Goal: Answer question/provide support: Share knowledge or assist other users

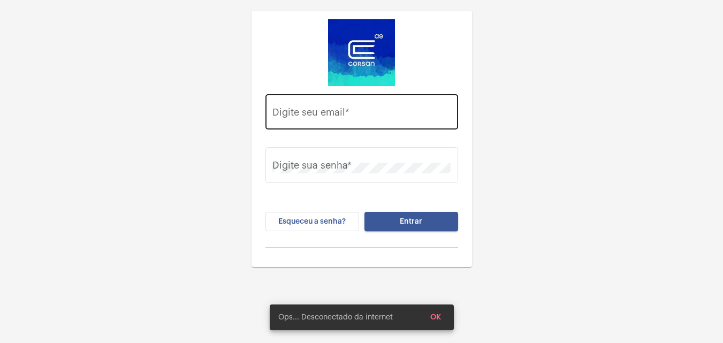
click at [398, 109] on input "Digite seu email *" at bounding box center [361, 114] width 178 height 11
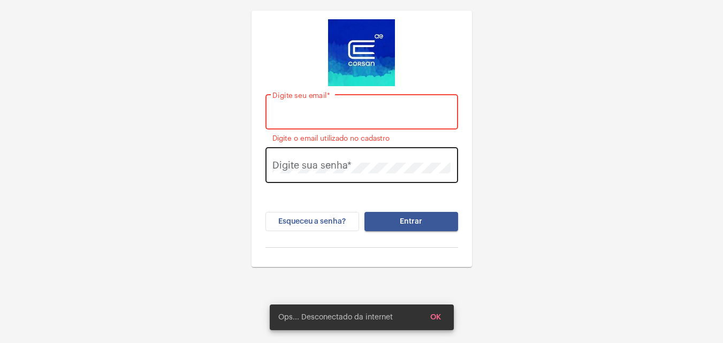
paste input "[PERSON_NAME][EMAIL_ADDRESS][PERSON_NAME][DOMAIN_NAME]"
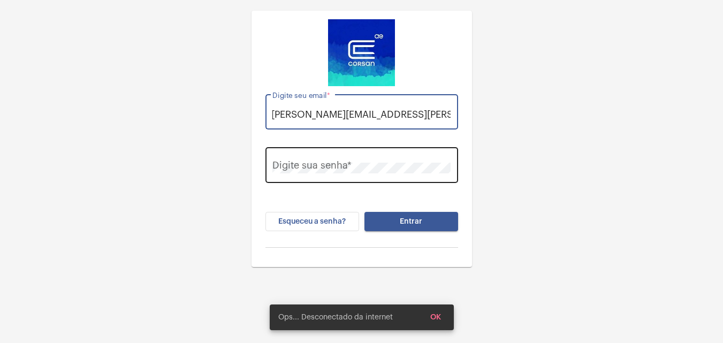
type input "[PERSON_NAME][EMAIL_ADDRESS][PERSON_NAME][DOMAIN_NAME]"
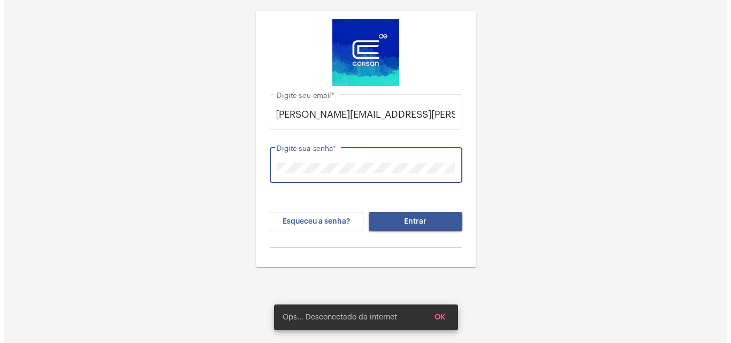
scroll to position [0, 0]
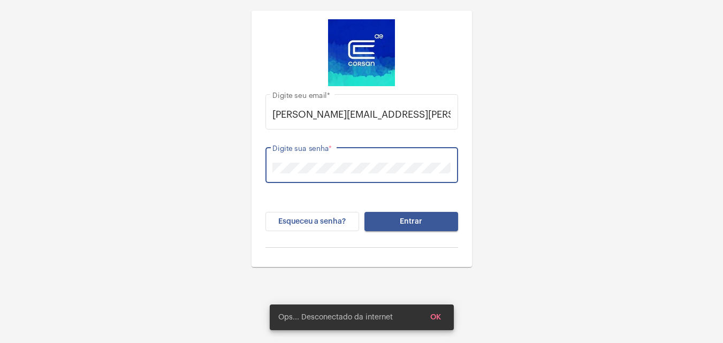
click at [365, 212] on button "Entrar" at bounding box center [412, 221] width 94 height 19
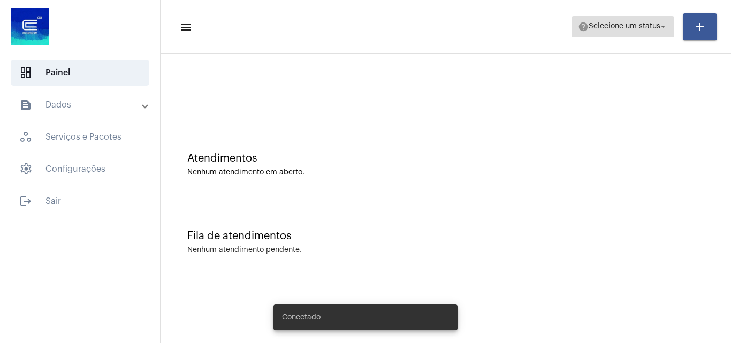
click at [620, 21] on span "help Selecione um status arrow_drop_down" at bounding box center [623, 26] width 90 height 19
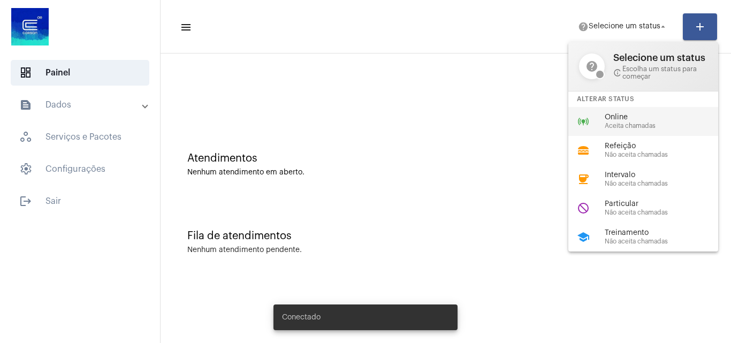
click at [615, 111] on div "online_prediction Online Aceita chamadas" at bounding box center [652, 121] width 167 height 29
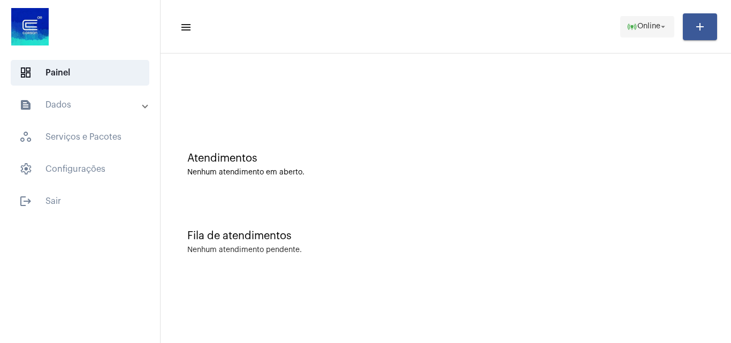
click at [635, 19] on span "online_prediction Online arrow_drop_down" at bounding box center [647, 26] width 41 height 19
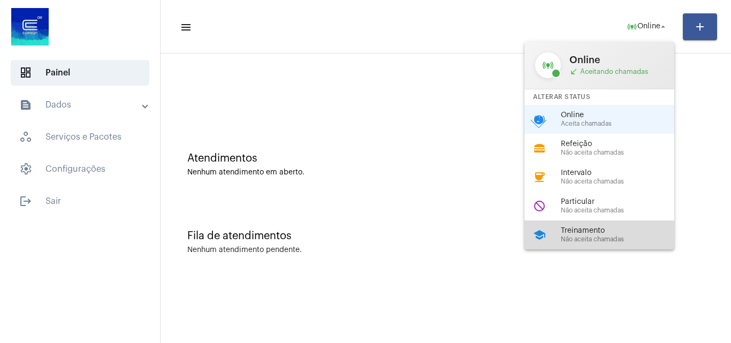
click at [629, 229] on span "Treinamento" at bounding box center [622, 231] width 122 height 8
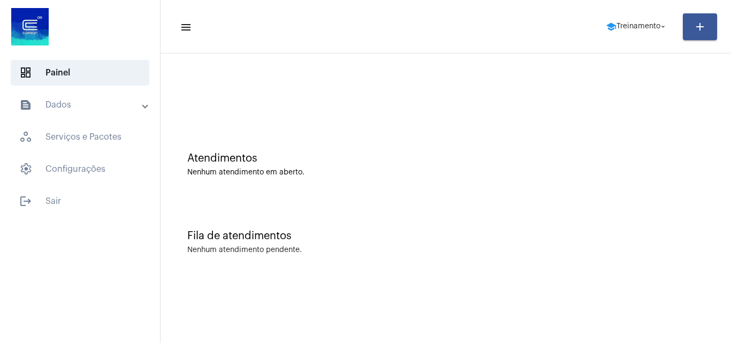
click at [106, 98] on mat-expansion-panel-header "text_snippet_outlined Dados" at bounding box center [83, 105] width 154 height 26
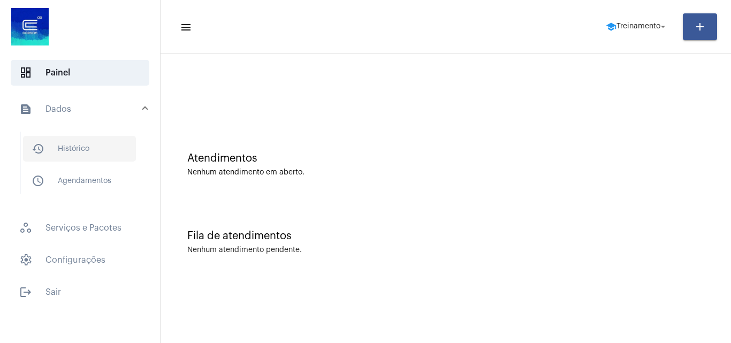
click at [93, 137] on span "history_outlined Histórico" at bounding box center [79, 149] width 113 height 26
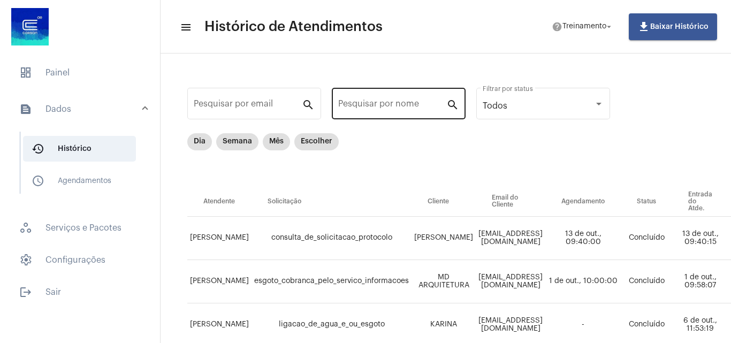
click at [379, 105] on input "Pesquisar por nome" at bounding box center [392, 106] width 108 height 10
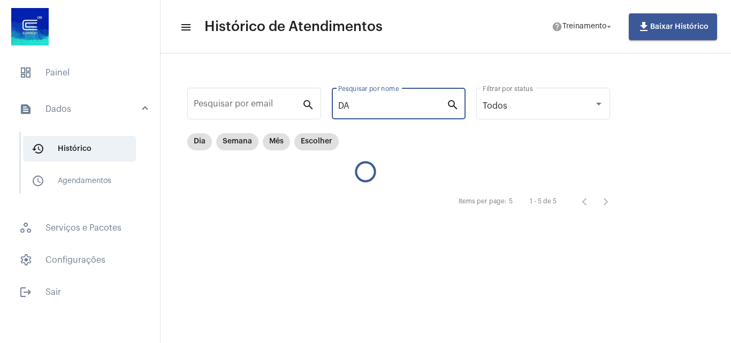
type input "D"
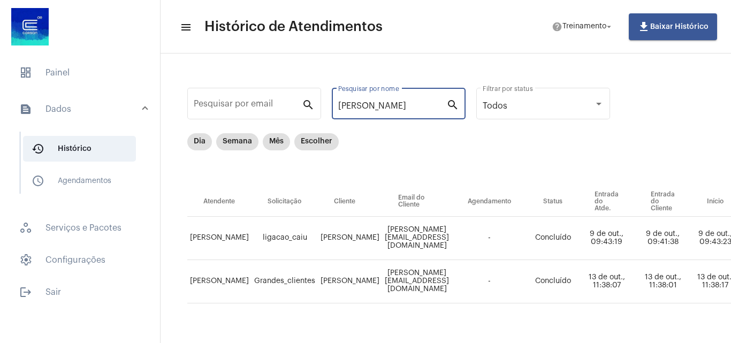
type input "[PERSON_NAME]"
click at [642, 304] on div "Items per page: 2 1 - 2 de 2" at bounding box center [710, 319] width 1047 height 30
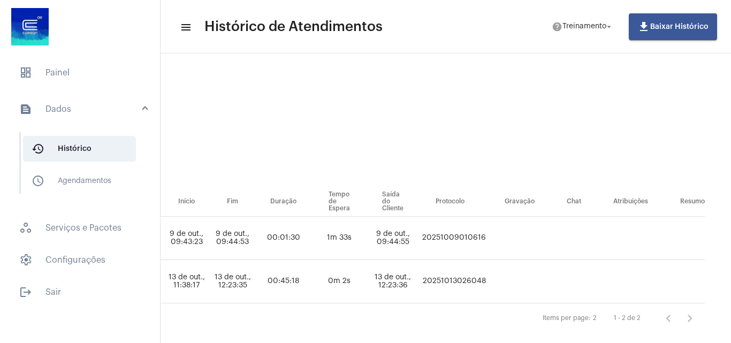
scroll to position [0, 612]
drag, startPoint x: 495, startPoint y: 276, endPoint x: 414, endPoint y: 276, distance: 80.8
click at [414, 276] on tr "[PERSON_NAME] ⁠Grandes_clientes [PERSON_NAME] [PERSON_NAME][EMAIL_ADDRESS][DOMA…" at bounding box center [181, 281] width 1047 height 43
copy td "20251013026048"
click at [86, 63] on span "dashboard Painel" at bounding box center [80, 73] width 139 height 26
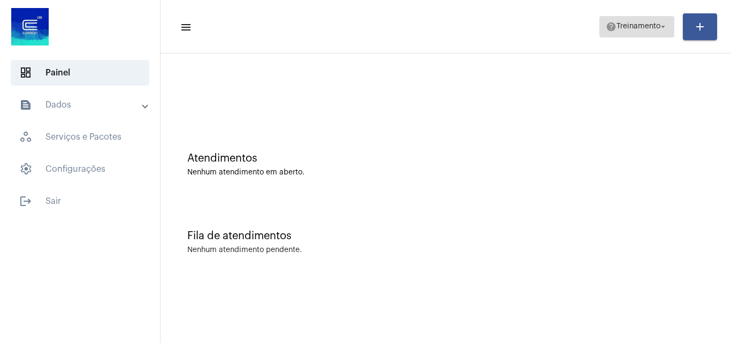
click at [617, 23] on span "Treinamento" at bounding box center [639, 26] width 44 height 7
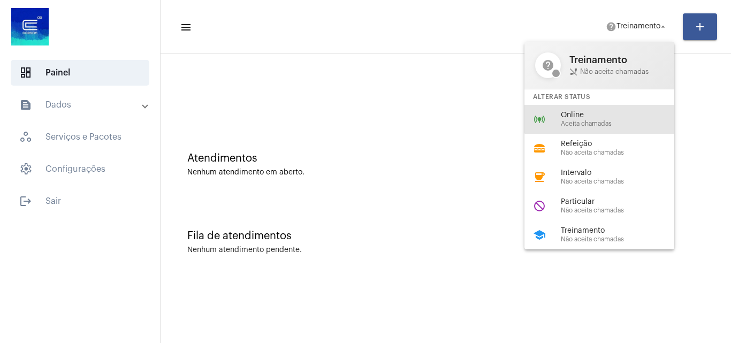
click at [618, 110] on div "online_prediction Online Aceita chamadas" at bounding box center [608, 119] width 167 height 29
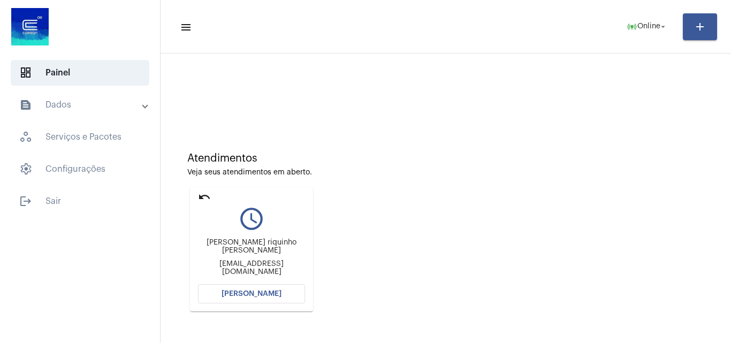
click at [258, 296] on span "[PERSON_NAME]" at bounding box center [252, 293] width 60 height 7
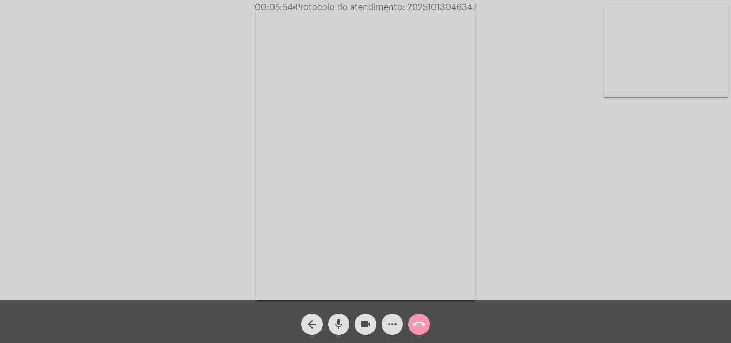
drag, startPoint x: 366, startPoint y: 323, endPoint x: 340, endPoint y: 323, distance: 25.2
click at [366, 323] on mat-icon "videocam" at bounding box center [365, 324] width 13 height 13
click at [338, 323] on mat-icon "mic" at bounding box center [338, 324] width 13 height 13
click at [339, 325] on mat-icon "mic_off" at bounding box center [338, 324] width 13 height 13
click at [359, 328] on button "videocam_off" at bounding box center [365, 324] width 21 height 21
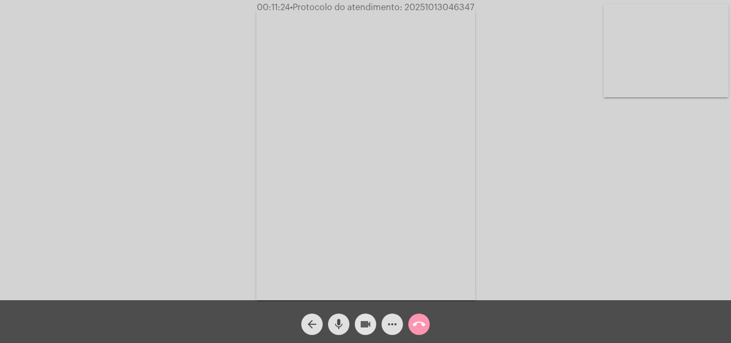
click at [365, 320] on mat-icon "videocam" at bounding box center [365, 324] width 13 height 13
click at [339, 324] on mat-icon "mic" at bounding box center [338, 324] width 13 height 13
drag, startPoint x: 338, startPoint y: 320, endPoint x: 359, endPoint y: 321, distance: 20.9
click at [338, 320] on mat-icon "mic_off" at bounding box center [338, 324] width 13 height 13
click at [359, 321] on mat-icon "videocam_off" at bounding box center [365, 324] width 13 height 13
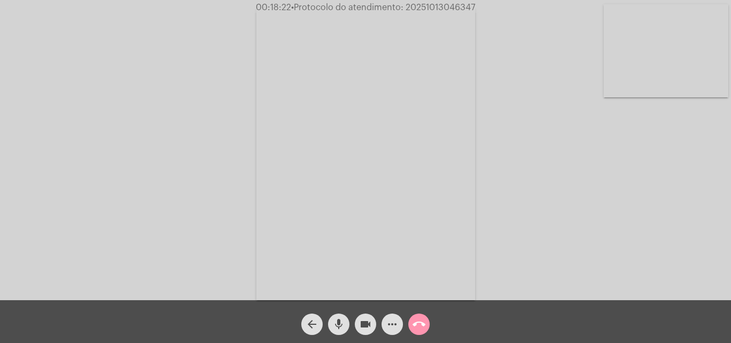
click at [342, 321] on mat-icon "mic" at bounding box center [338, 324] width 13 height 13
click at [362, 325] on mat-icon "videocam" at bounding box center [365, 324] width 13 height 13
click at [344, 324] on mat-icon "mic_off" at bounding box center [338, 324] width 13 height 13
click at [361, 325] on mat-icon "videocam_off" at bounding box center [365, 324] width 13 height 13
drag, startPoint x: 348, startPoint y: 325, endPoint x: 360, endPoint y: 325, distance: 12.3
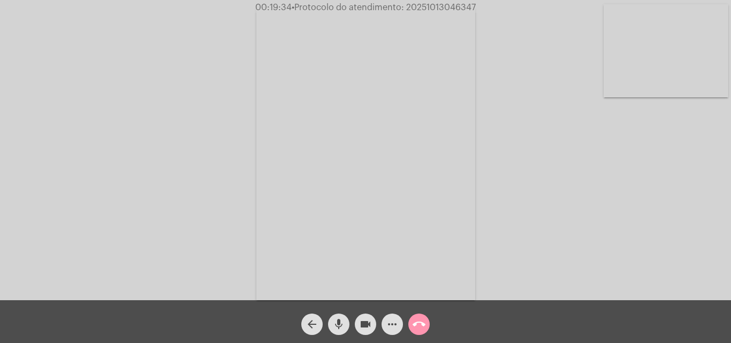
click at [348, 325] on button "mic" at bounding box center [338, 324] width 21 height 21
click at [360, 325] on mat-icon "videocam" at bounding box center [365, 324] width 13 height 13
click at [340, 329] on mat-icon "mic_off" at bounding box center [338, 324] width 13 height 13
click at [359, 325] on button "videocam_off" at bounding box center [365, 324] width 21 height 21
click at [388, 329] on mat-icon "more_horiz" at bounding box center [392, 324] width 13 height 13
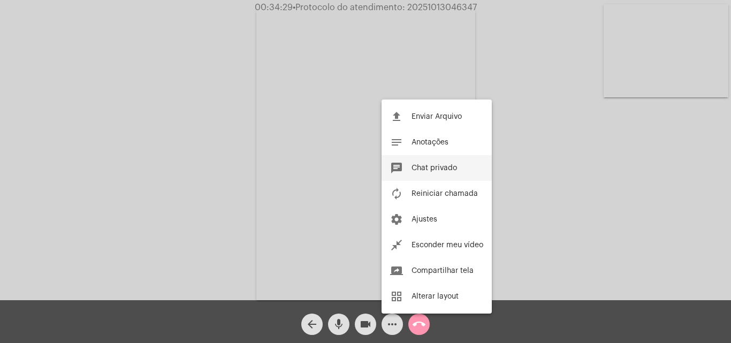
click at [460, 163] on button "chat Chat privado" at bounding box center [437, 168] width 110 height 26
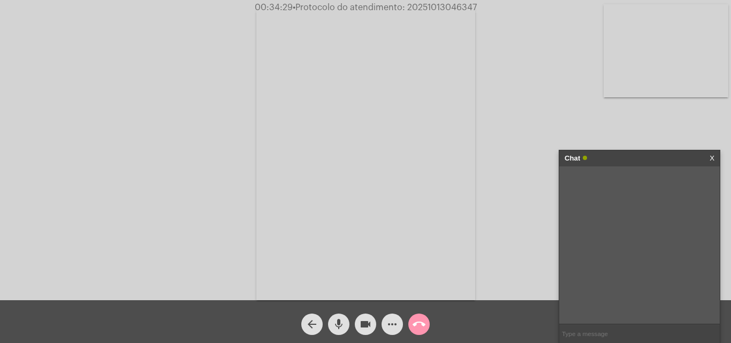
click at [607, 334] on input "text" at bounding box center [639, 333] width 161 height 19
paste input "0800.9790066"
click at [577, 336] on input "0800.9790066" at bounding box center [639, 333] width 161 height 19
type input "08009790066"
paste input "AGERGS - Fone 0800.9790066"
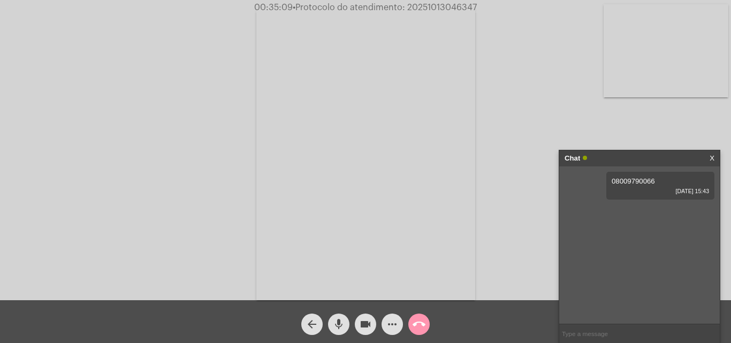
type input "AGERGS - Fone 0800.9790066"
click at [591, 334] on input "AGERGS - Fone 0800.9790066" at bounding box center [639, 333] width 161 height 19
click at [589, 334] on input "AGERGS - Fone 0800.9790066" at bounding box center [639, 333] width 161 height 19
click at [656, 332] on input "AGERGS - Fone 0800.9790066" at bounding box center [639, 333] width 161 height 19
click at [418, 324] on mat-icon "call_end" at bounding box center [419, 324] width 13 height 13
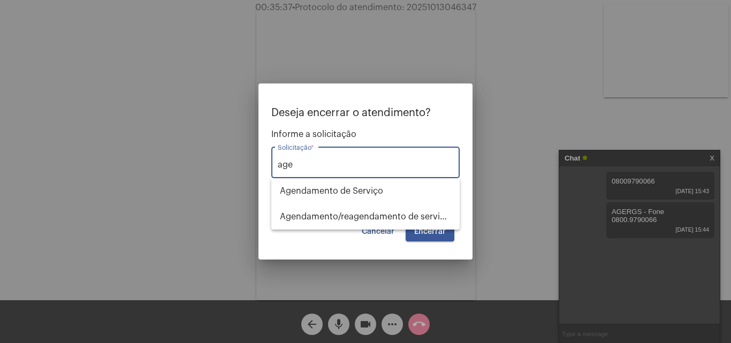
click at [368, 163] on input "age" at bounding box center [366, 165] width 176 height 10
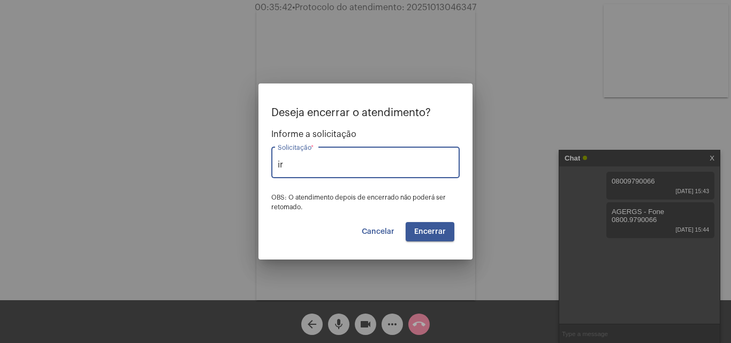
type input "i"
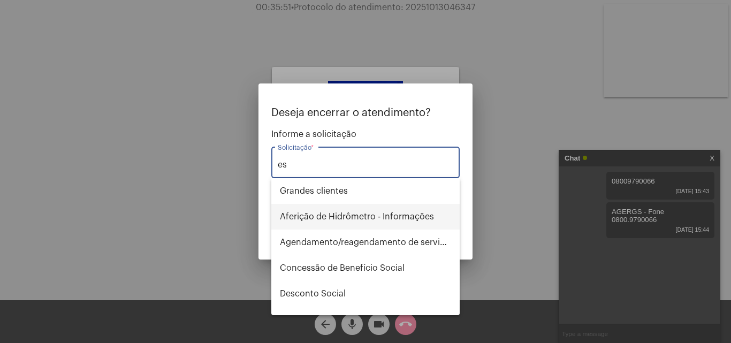
click at [402, 224] on span "Aferição de Hidrômetro - Informações" at bounding box center [365, 217] width 171 height 26
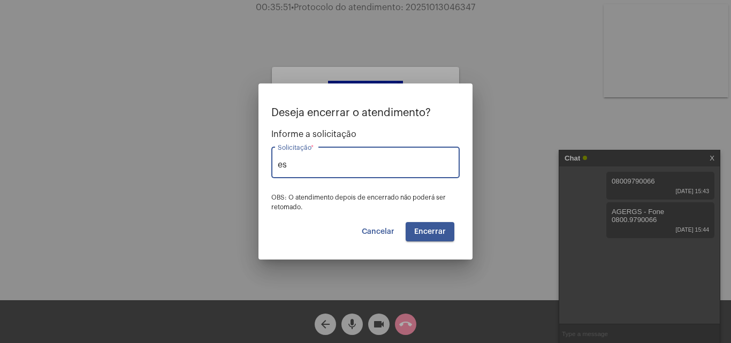
type input "Aferição de Hidrômetro - Informações"
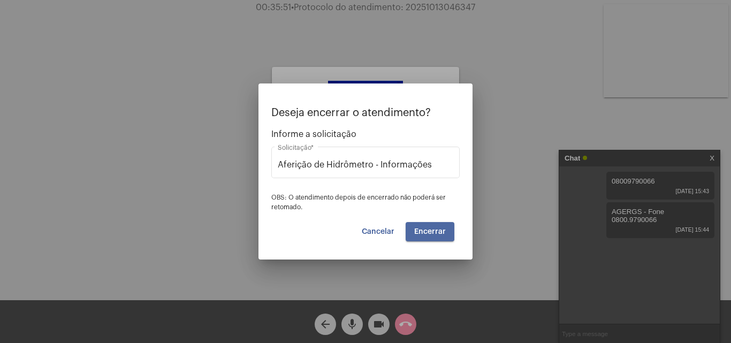
click at [424, 231] on span "Encerrar" at bounding box center [430, 231] width 32 height 7
click at [433, 225] on button "Encerrar" at bounding box center [430, 231] width 49 height 19
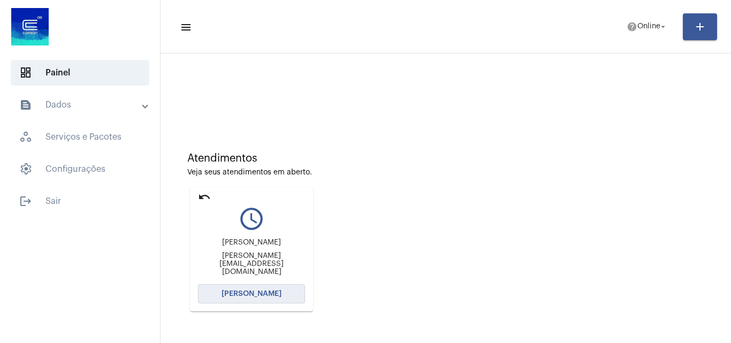
click at [281, 301] on button "[PERSON_NAME]" at bounding box center [251, 293] width 107 height 19
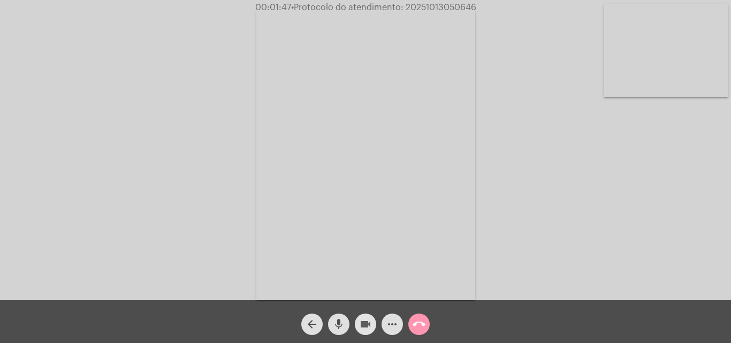
click at [361, 326] on mat-icon "videocam" at bounding box center [365, 324] width 13 height 13
click at [345, 325] on mat-icon "mic" at bounding box center [338, 324] width 13 height 13
click at [342, 324] on mat-icon "mic_off" at bounding box center [338, 324] width 13 height 13
click at [360, 324] on mat-icon "videocam_off" at bounding box center [365, 324] width 13 height 13
click at [343, 320] on mat-icon "mic" at bounding box center [338, 324] width 13 height 13
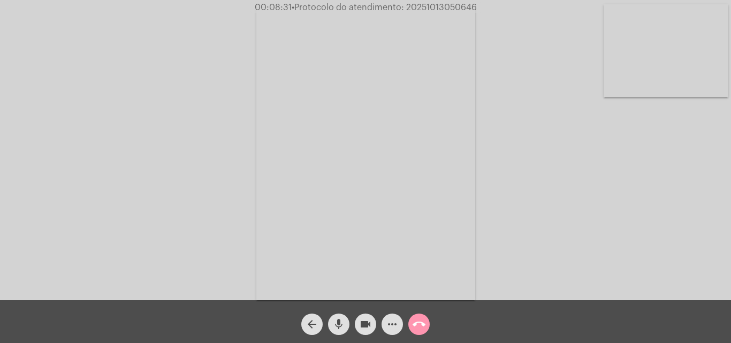
click at [357, 322] on button "videocam" at bounding box center [365, 324] width 21 height 21
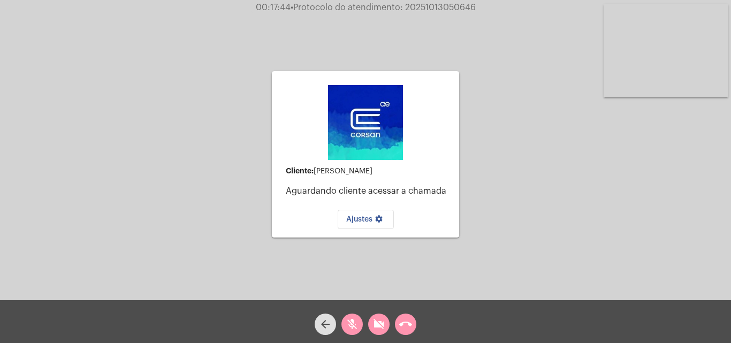
click at [362, 331] on div "mic_off" at bounding box center [352, 321] width 27 height 27
click at [361, 325] on button "mic" at bounding box center [352, 324] width 21 height 21
click at [375, 325] on mat-icon "videocam_off" at bounding box center [379, 324] width 13 height 13
click at [353, 321] on mat-icon "mic_off" at bounding box center [352, 324] width 13 height 13
click at [400, 328] on mat-icon "call_end" at bounding box center [405, 324] width 13 height 13
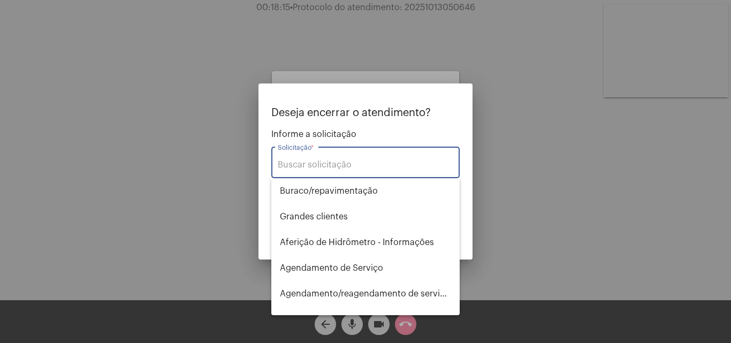
click at [358, 162] on input "Solicitação *" at bounding box center [366, 165] width 176 height 10
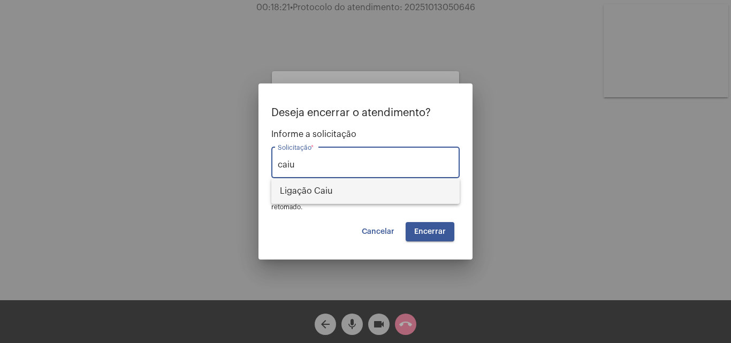
drag, startPoint x: 391, startPoint y: 169, endPoint x: 391, endPoint y: 178, distance: 9.1
click at [391, 178] on div "caiu Solicitação *" at bounding box center [366, 162] width 176 height 34
click at [391, 181] on span "Ligação Caiu" at bounding box center [365, 191] width 171 height 26
type input "Ligação Caiu"
click at [445, 232] on span "Encerrar" at bounding box center [430, 231] width 32 height 7
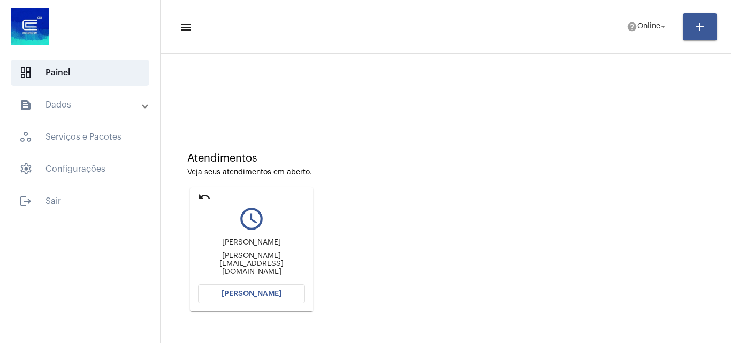
click at [284, 295] on button "[PERSON_NAME]" at bounding box center [251, 293] width 107 height 19
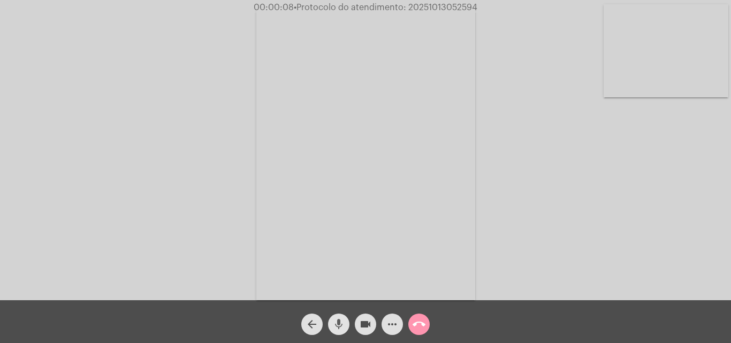
click at [340, 323] on mat-icon "mic" at bounding box center [338, 324] width 13 height 13
click at [362, 325] on mat-icon "videocam" at bounding box center [365, 324] width 13 height 13
click at [345, 318] on button "mic_off" at bounding box center [338, 324] width 21 height 21
click at [355, 322] on button "videocam_off" at bounding box center [365, 324] width 21 height 21
click at [418, 323] on mat-icon "call_end" at bounding box center [419, 324] width 13 height 13
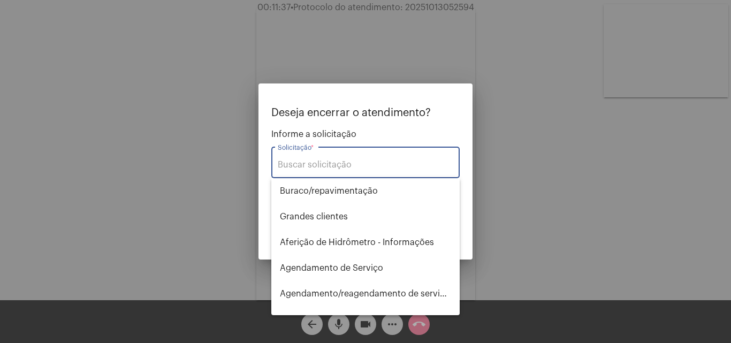
click at [366, 173] on div "Solicitação *" at bounding box center [366, 162] width 176 height 34
type input "T"
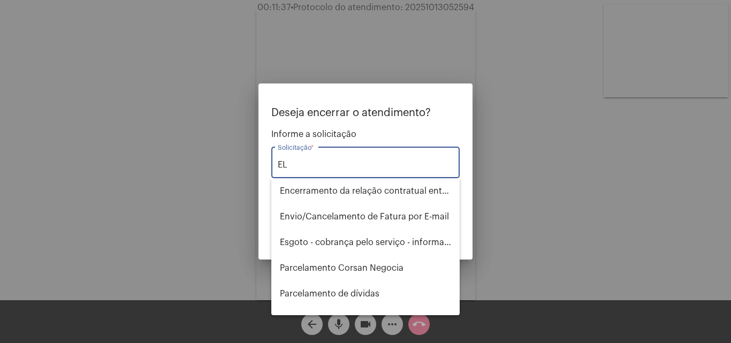
type input "E"
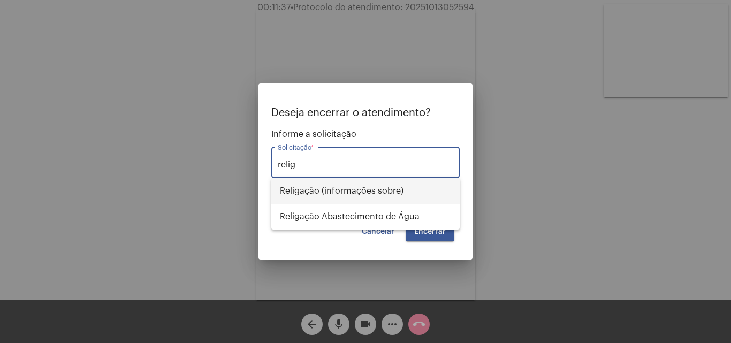
click at [373, 188] on span "Religação (informações sobre)" at bounding box center [365, 191] width 171 height 26
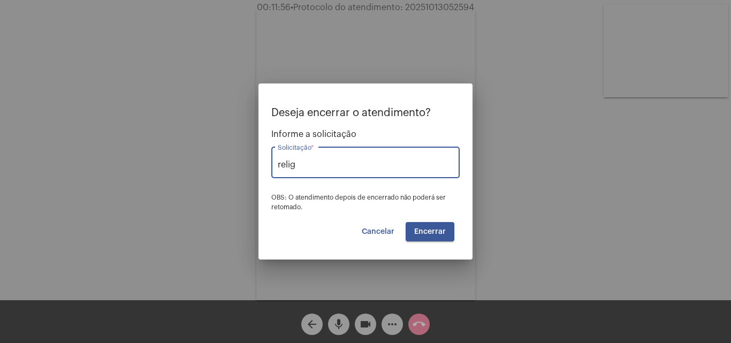
type input "Religação (informações sobre)"
click at [423, 223] on button "Encerrar" at bounding box center [430, 231] width 49 height 19
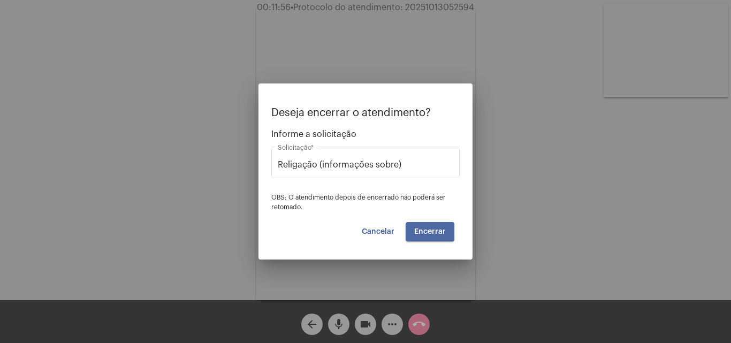
click at [441, 233] on span "Encerrar" at bounding box center [430, 231] width 32 height 7
drag, startPoint x: 404, startPoint y: 7, endPoint x: 391, endPoint y: 256, distance: 249.3
click at [469, 17] on div at bounding box center [365, 171] width 731 height 343
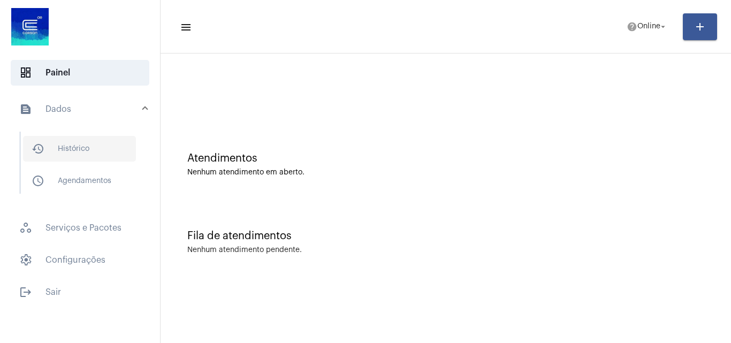
click at [116, 140] on span "history_outlined Histórico" at bounding box center [79, 149] width 113 height 26
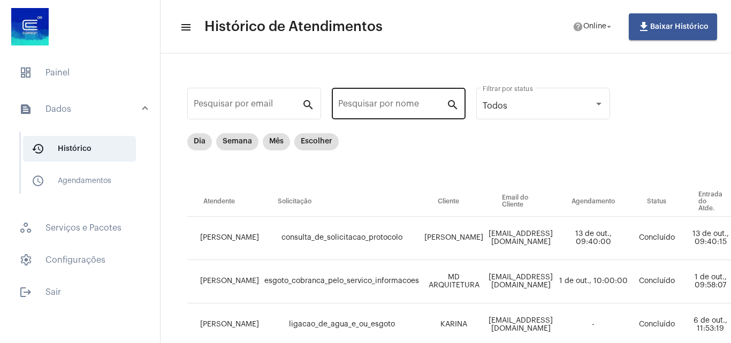
click at [380, 104] on input "Pesquisar por nome" at bounding box center [392, 106] width 108 height 10
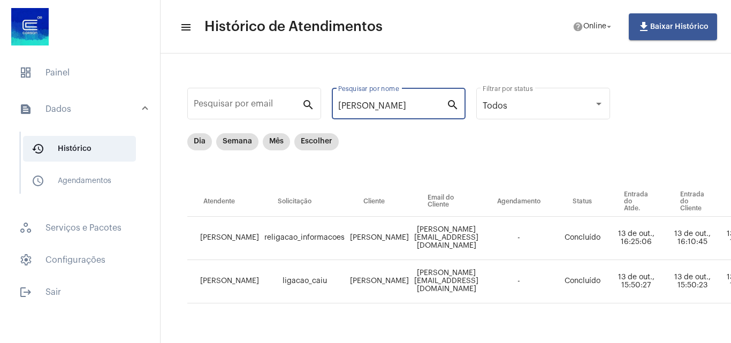
type input "monique"
drag, startPoint x: 393, startPoint y: 334, endPoint x: 473, endPoint y: 338, distance: 80.4
click at [473, 338] on mat-sidenav-content "menu Histórico de Atendimentos help Online arrow_drop_down file_download Baixar…" at bounding box center [446, 171] width 571 height 343
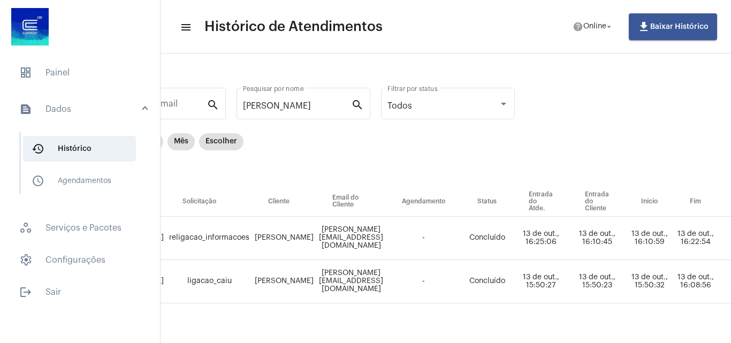
scroll to position [0, 588]
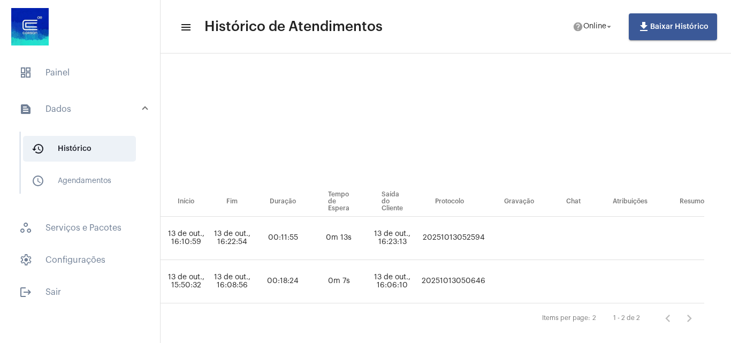
drag, startPoint x: 478, startPoint y: 240, endPoint x: 416, endPoint y: 237, distance: 61.1
click at [419, 237] on td "20251013052594" at bounding box center [453, 238] width 69 height 43
copy td "20251013052594"
click at [324, 149] on div "Dia Semana Mês Escolher" at bounding box center [0, 160] width 744 height 54
click at [116, 70] on span "dashboard Painel" at bounding box center [80, 73] width 139 height 26
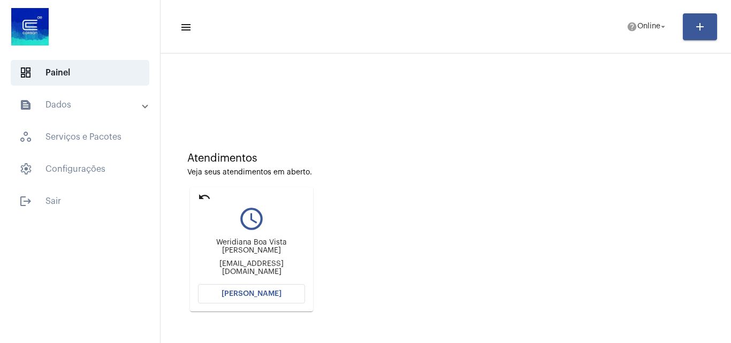
click at [264, 292] on span "[PERSON_NAME]" at bounding box center [252, 293] width 60 height 7
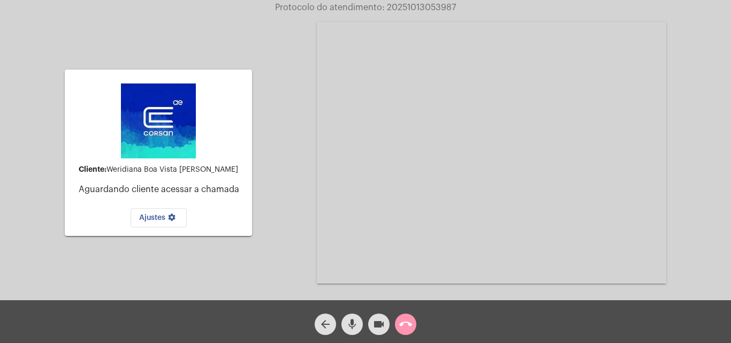
click at [405, 322] on mat-icon "call_end" at bounding box center [405, 324] width 13 height 13
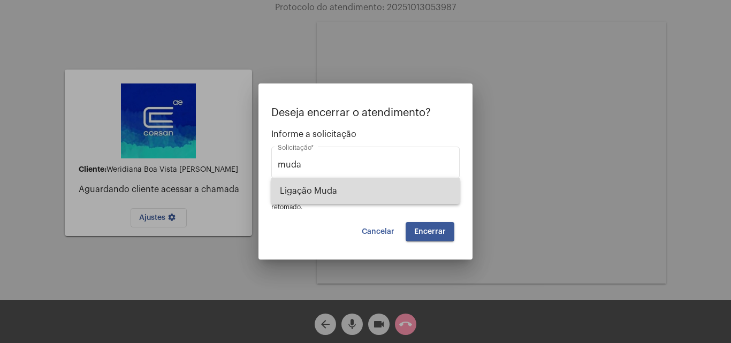
click at [392, 185] on span "Ligação Muda" at bounding box center [365, 191] width 171 height 26
type input "Ligação Muda"
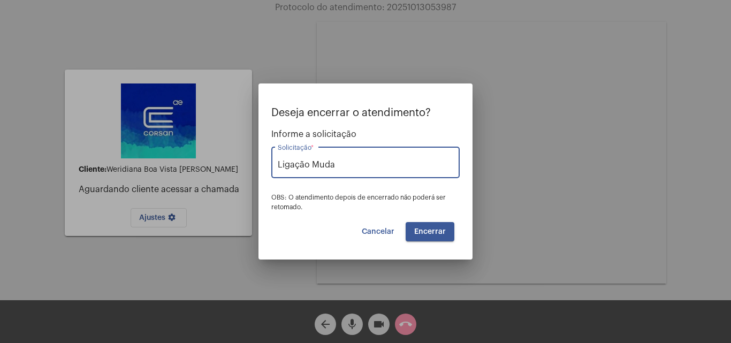
click at [447, 227] on button "Encerrar" at bounding box center [430, 231] width 49 height 19
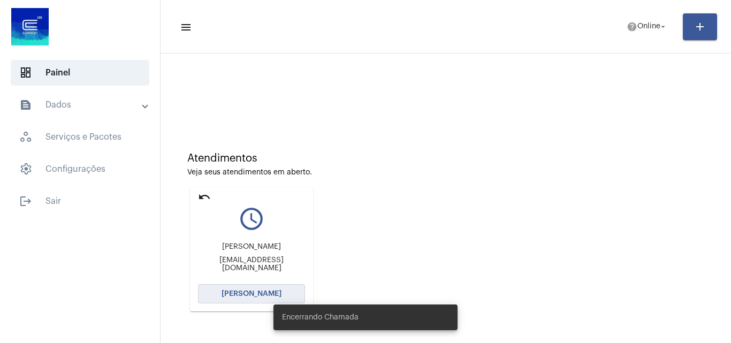
click at [245, 284] on button "[PERSON_NAME]" at bounding box center [251, 293] width 107 height 19
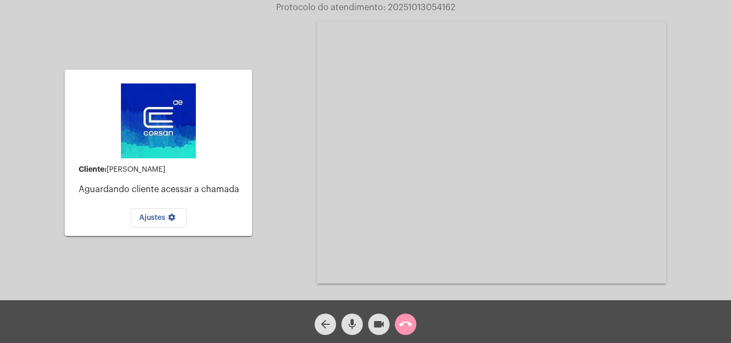
click at [402, 319] on mat-icon "call_end" at bounding box center [405, 324] width 13 height 13
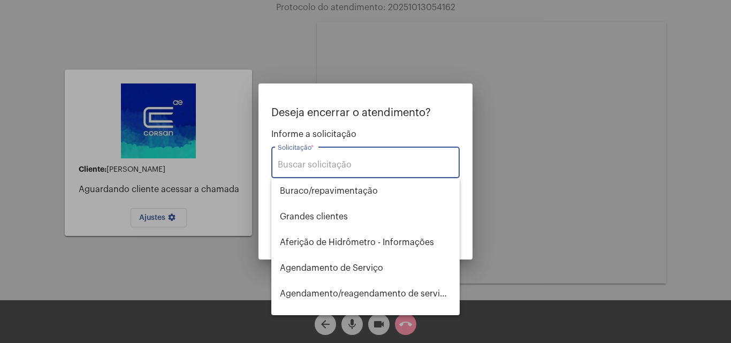
click at [367, 170] on input "Solicitação *" at bounding box center [366, 165] width 176 height 10
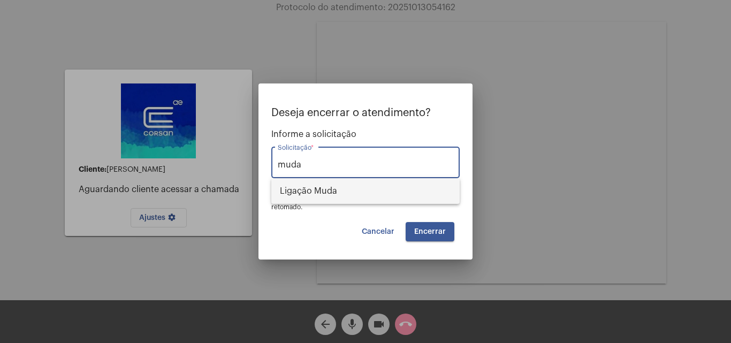
click at [378, 189] on span "Ligação Muda" at bounding box center [365, 191] width 171 height 26
type input "Ligação Muda"
click at [429, 230] on span "Encerrar" at bounding box center [430, 231] width 32 height 7
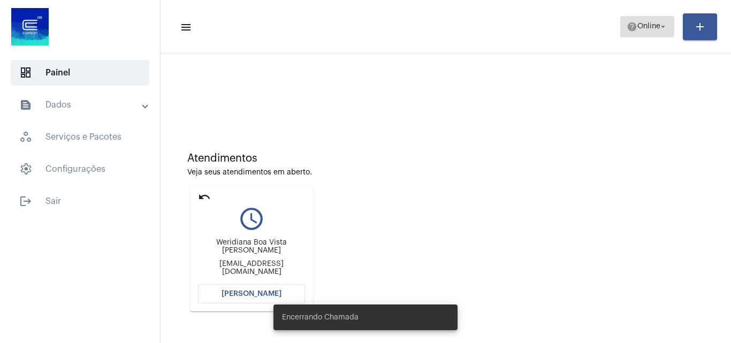
click at [638, 26] on span "Online" at bounding box center [649, 26] width 23 height 7
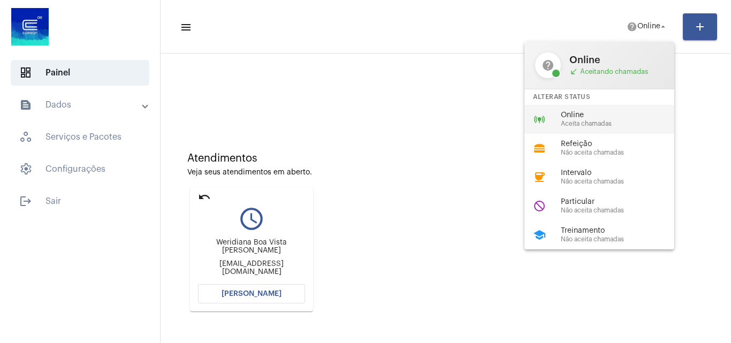
click at [624, 106] on div "online_prediction Online Aceita chamadas" at bounding box center [608, 119] width 167 height 29
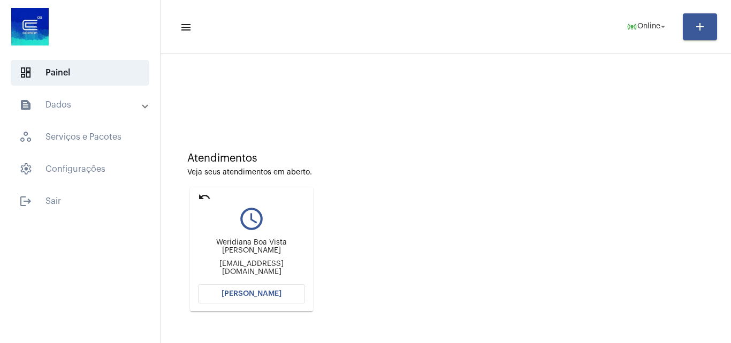
click at [269, 293] on span "[PERSON_NAME]" at bounding box center [252, 293] width 60 height 7
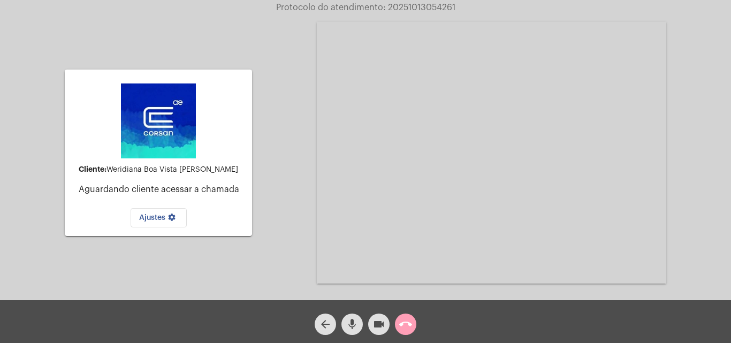
click at [405, 324] on mat-icon "call_end" at bounding box center [405, 324] width 13 height 13
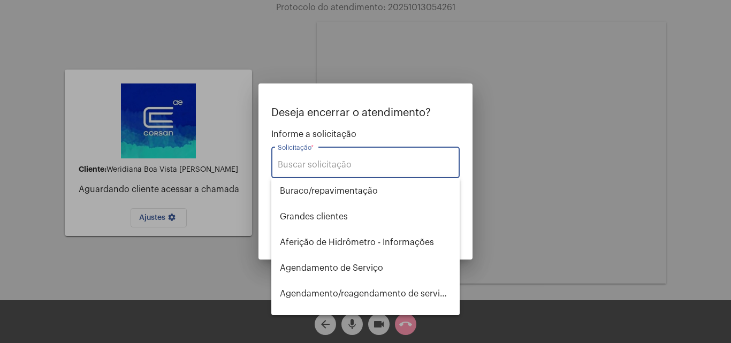
click at [359, 165] on input "Solicitação *" at bounding box center [366, 165] width 176 height 10
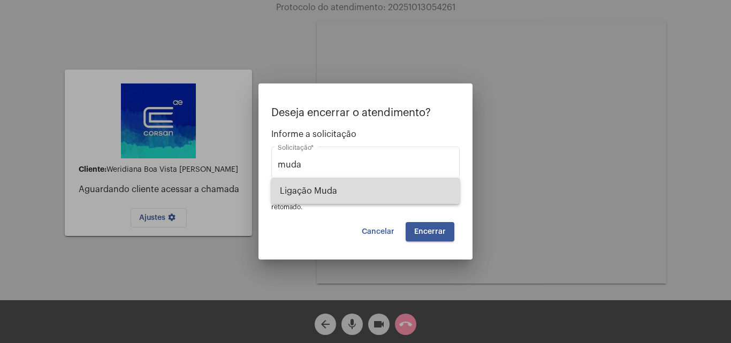
click at [365, 187] on span "Ligação Muda" at bounding box center [365, 191] width 171 height 26
type input "Ligação Muda"
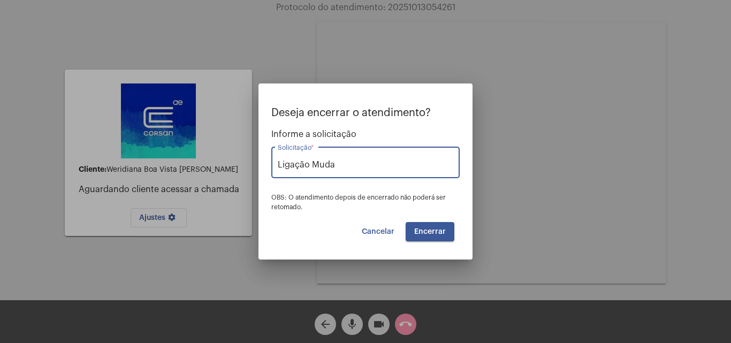
click at [425, 229] on span "Encerrar" at bounding box center [430, 231] width 32 height 7
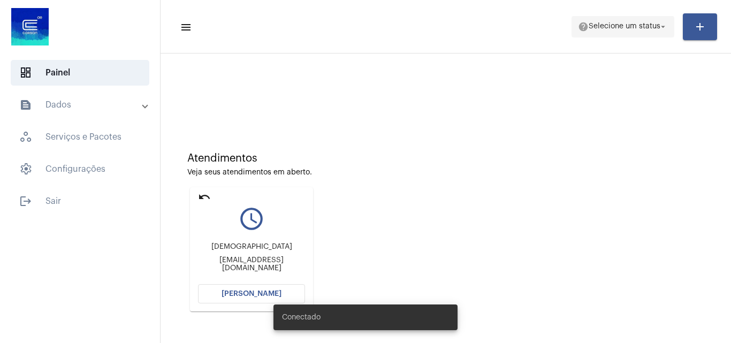
click at [600, 36] on button "help Selecione um status arrow_drop_down" at bounding box center [623, 26] width 103 height 21
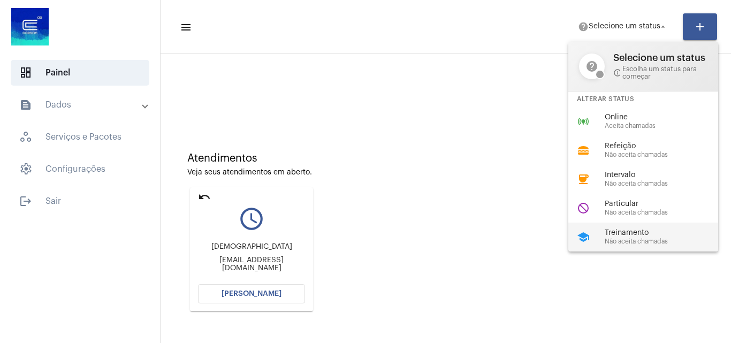
click at [686, 229] on span "Treinamento" at bounding box center [666, 233] width 122 height 8
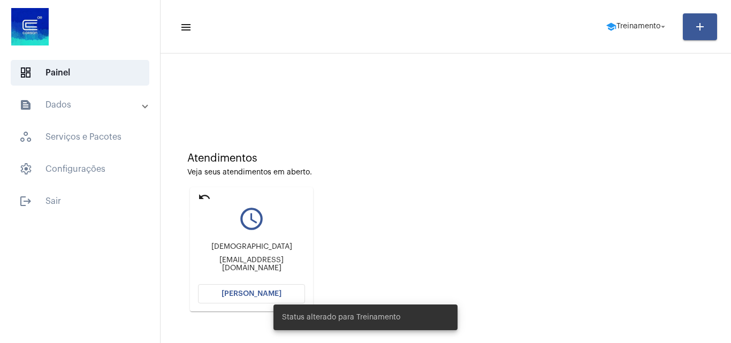
click at [206, 194] on mat-icon "undo" at bounding box center [204, 197] width 13 height 13
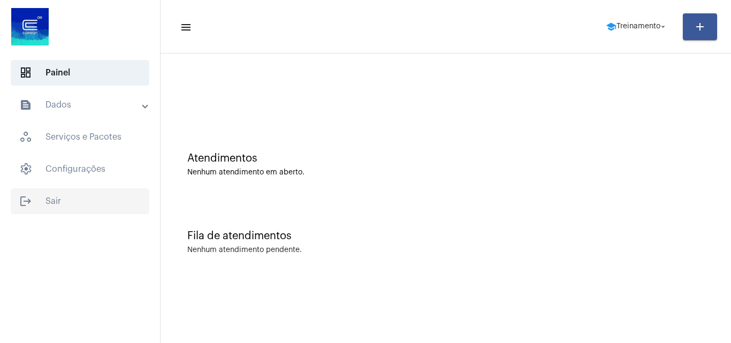
click at [78, 206] on span "logout Sair" at bounding box center [80, 201] width 139 height 26
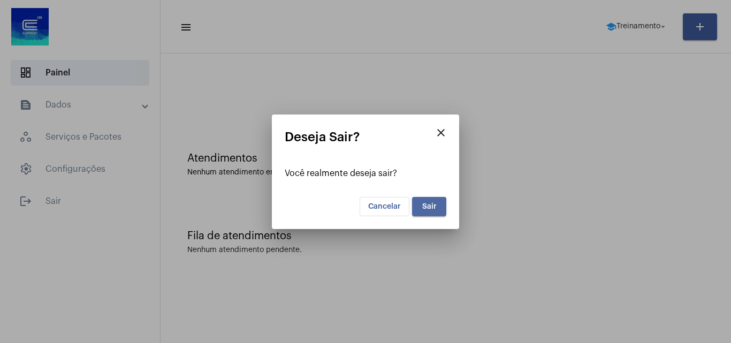
click at [435, 207] on span "Sair" at bounding box center [429, 206] width 14 height 7
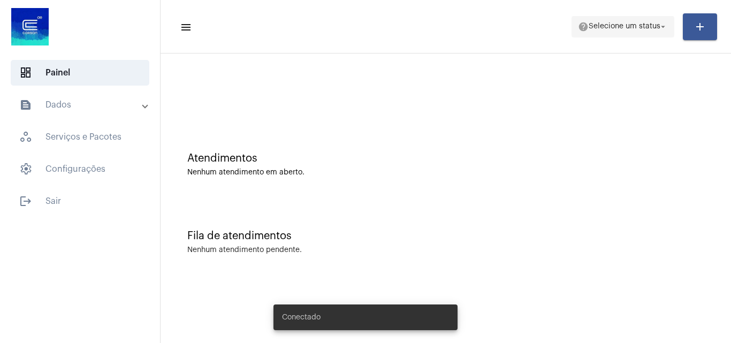
click at [635, 27] on span "Selecione um status" at bounding box center [625, 26] width 72 height 7
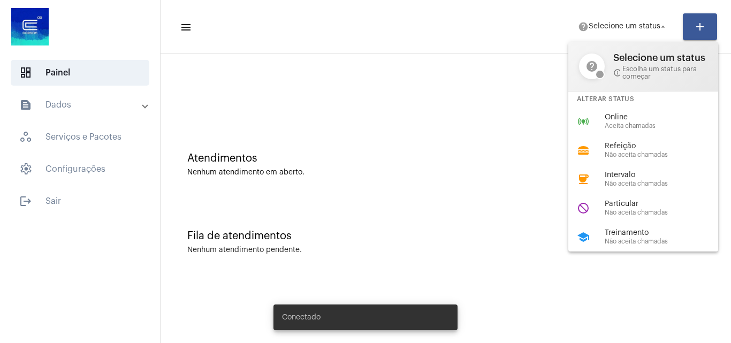
click at [610, 109] on div "online_prediction Online Aceita chamadas" at bounding box center [652, 121] width 167 height 29
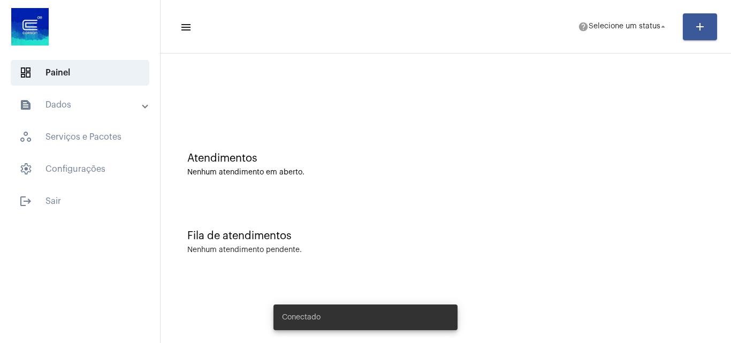
click at [599, 122] on div "Atendimentos Nenhum atendimento em aberto." at bounding box center [446, 159] width 560 height 78
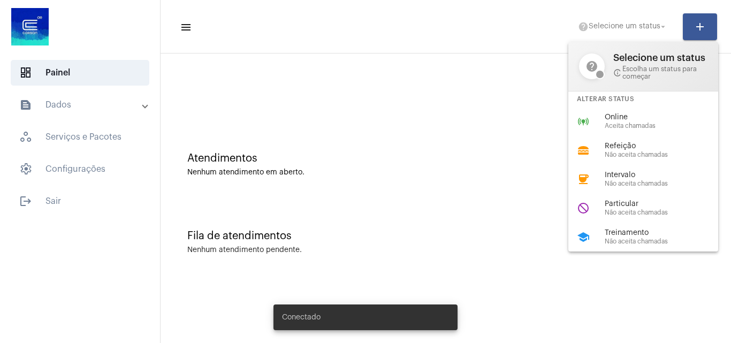
click at [635, 118] on div at bounding box center [446, 90] width 560 height 62
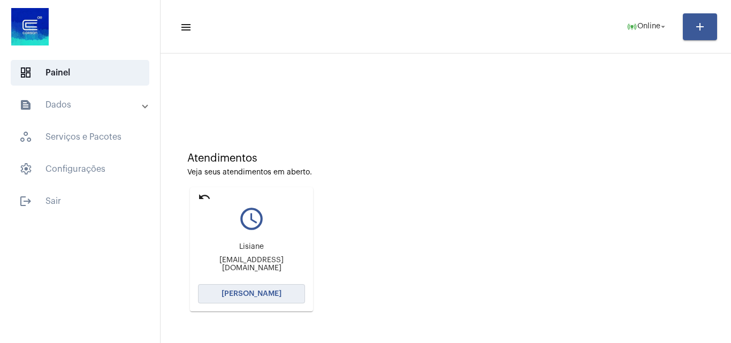
click at [264, 294] on span "[PERSON_NAME]" at bounding box center [252, 293] width 60 height 7
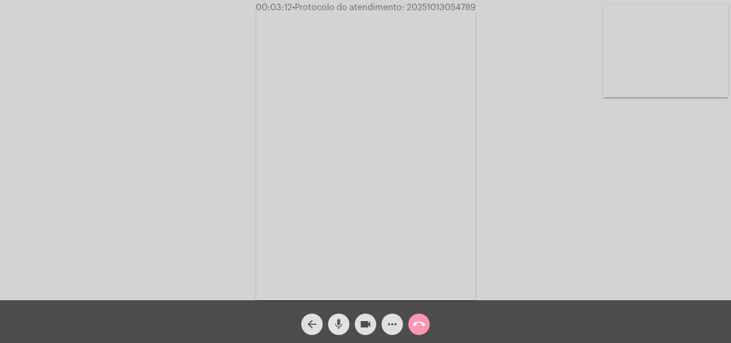
click at [346, 330] on button "mic" at bounding box center [338, 324] width 21 height 21
click at [356, 330] on button "videocam" at bounding box center [365, 324] width 21 height 21
click at [342, 323] on mat-icon "mic_off" at bounding box center [338, 324] width 13 height 13
click at [360, 323] on mat-icon "videocam_off" at bounding box center [365, 324] width 13 height 13
click at [348, 332] on div "mic" at bounding box center [338, 321] width 27 height 27
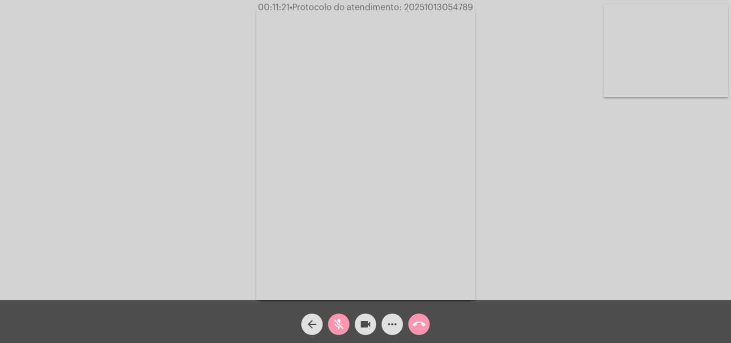
click at [358, 325] on button "videocam" at bounding box center [365, 324] width 21 height 21
click at [344, 326] on mat-icon "mic_off" at bounding box center [338, 324] width 13 height 13
click at [360, 325] on mat-icon "videocam_off" at bounding box center [365, 324] width 13 height 13
click at [336, 317] on span "mic" at bounding box center [338, 324] width 13 height 21
click at [367, 323] on mat-icon "videocam" at bounding box center [365, 324] width 13 height 13
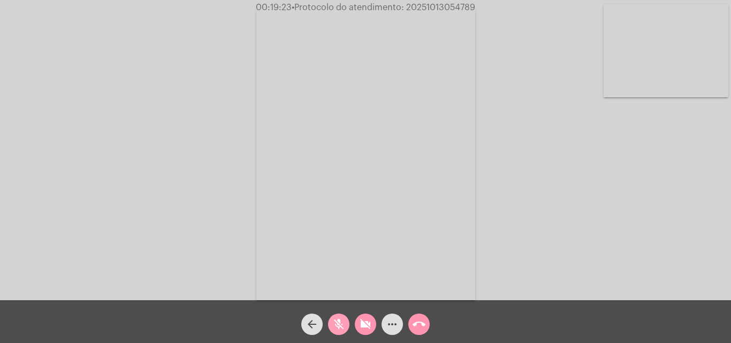
click at [336, 318] on mat-icon "mic_off" at bounding box center [338, 324] width 13 height 13
click at [361, 322] on mat-icon "videocam_off" at bounding box center [365, 324] width 13 height 13
click at [425, 320] on mat-icon "call_end" at bounding box center [419, 324] width 13 height 13
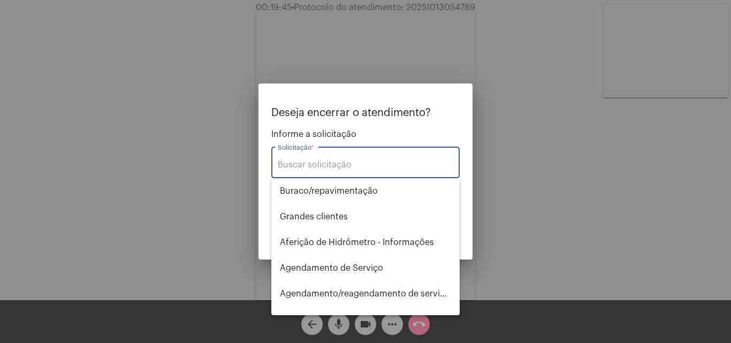
click at [402, 169] on input "Solicitação *" at bounding box center [366, 165] width 176 height 10
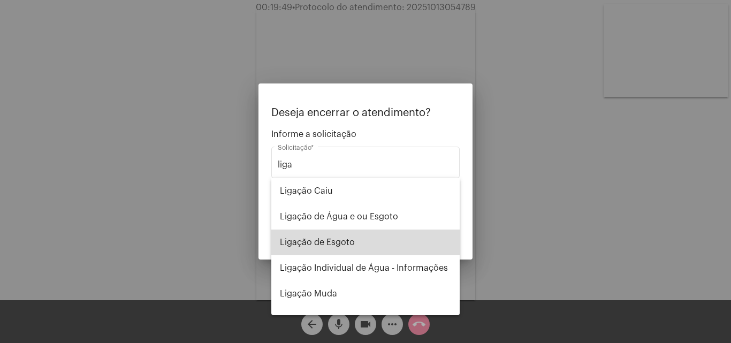
click at [367, 237] on span "Ligação de Esgoto" at bounding box center [365, 243] width 171 height 26
type input "Ligação de Esgoto"
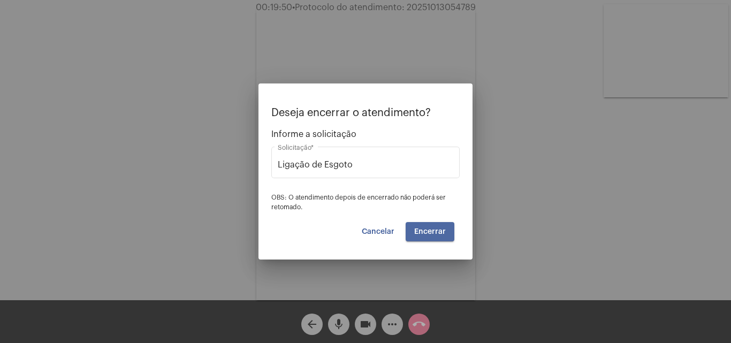
click at [446, 233] on button "Encerrar" at bounding box center [430, 231] width 49 height 19
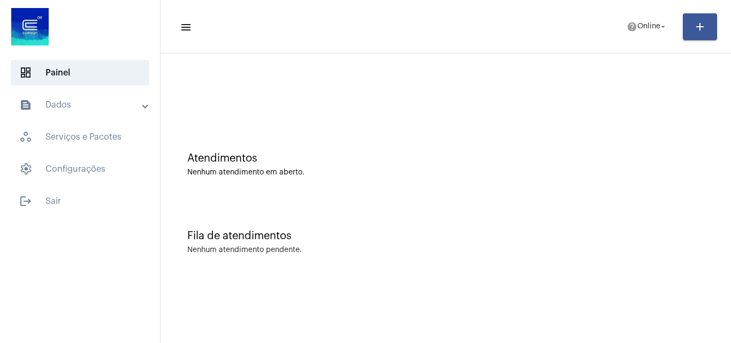
click at [91, 102] on mat-panel-title "text_snippet_outlined Dados" at bounding box center [81, 105] width 124 height 13
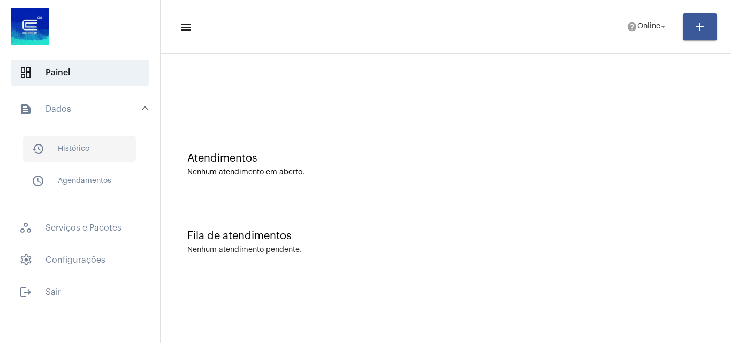
click at [73, 141] on span "history_outlined Histórico" at bounding box center [79, 149] width 113 height 26
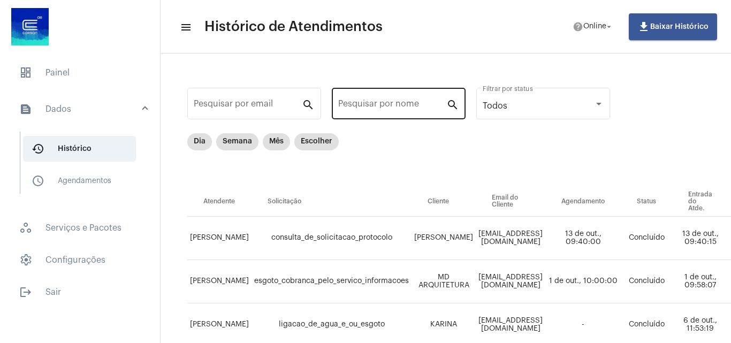
click at [397, 107] on input "Pesquisar por nome" at bounding box center [392, 106] width 108 height 10
type input "lisiane"
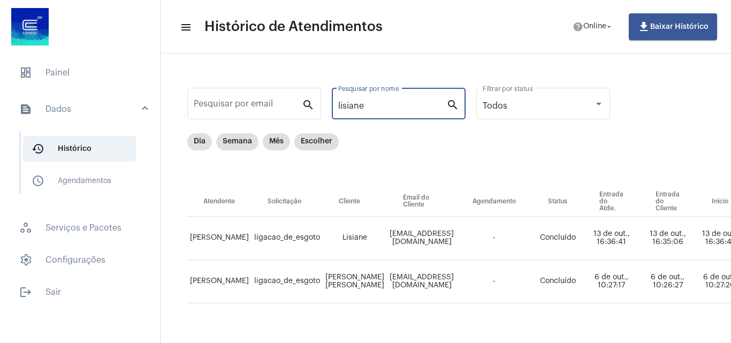
click at [516, 333] on div "Items per page: 2 1 - 2 de 2" at bounding box center [712, 319] width 1051 height 30
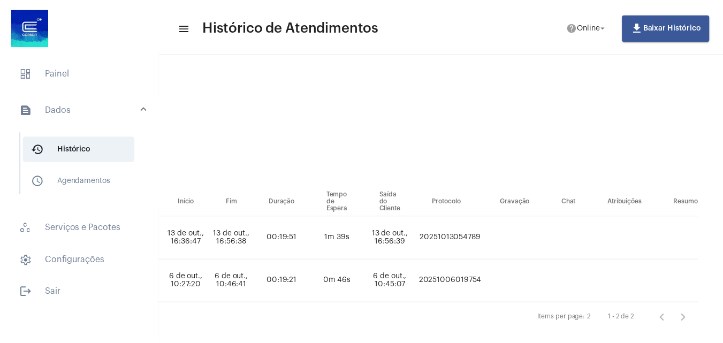
scroll to position [0, 481]
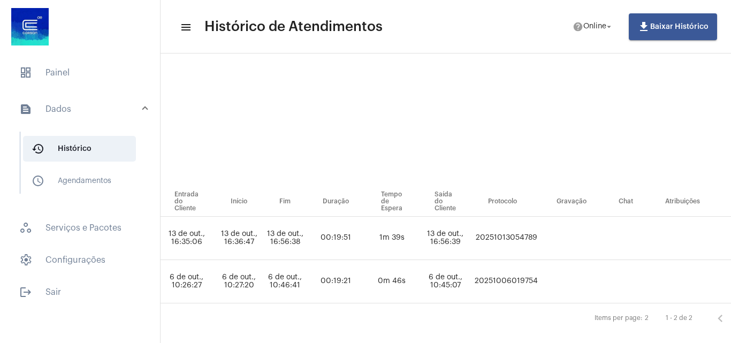
drag, startPoint x: 531, startPoint y: 241, endPoint x: 454, endPoint y: 241, distance: 76.6
click at [454, 241] on tr "TRAYCE SILVA DE OLIVEIRA ligacao_de_esgoto Lisiane lisibmb@gmail.com - Concluíd…" at bounding box center [231, 238] width 1051 height 43
copy tr "20251013054789"
click at [58, 294] on span "logout Sair" at bounding box center [80, 292] width 139 height 26
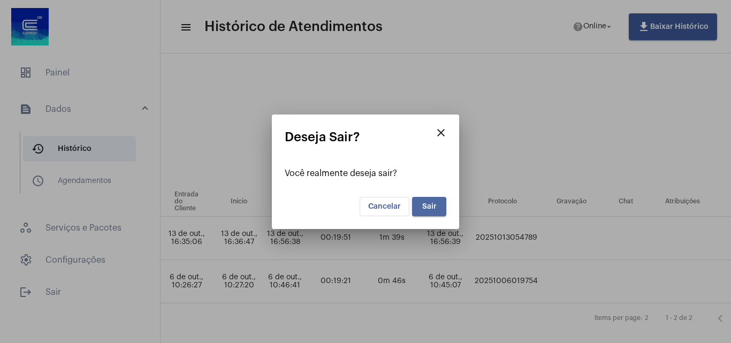
click at [423, 204] on span "Sair" at bounding box center [429, 206] width 14 height 7
